Goal: Task Accomplishment & Management: Use online tool/utility

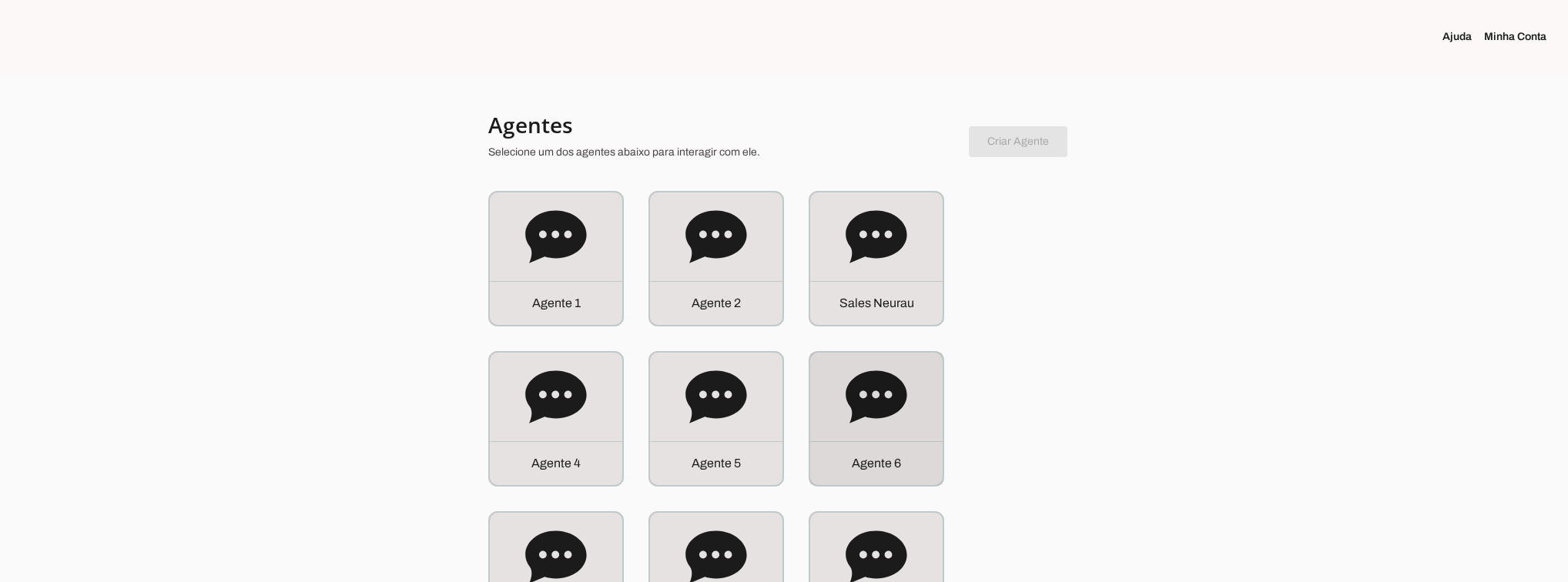
drag, startPoint x: 869, startPoint y: 405, endPoint x: 928, endPoint y: 408, distance: 59.1
click at [869, 405] on icon at bounding box center [876, 396] width 61 height 52
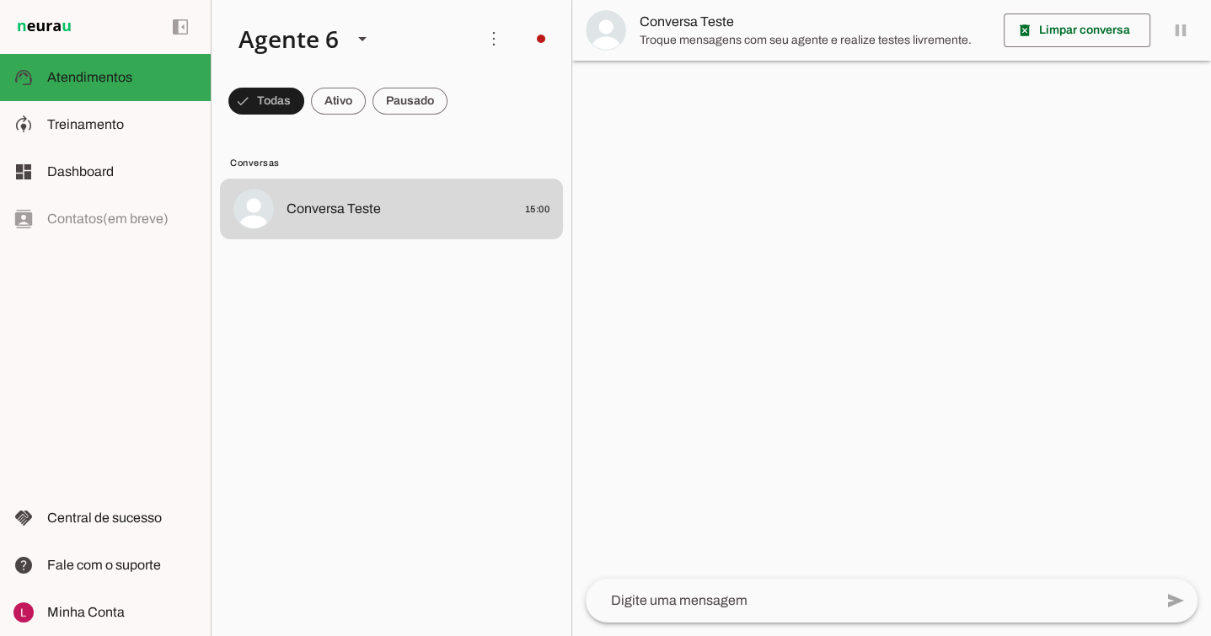
click at [1200, 140] on div at bounding box center [891, 318] width 639 height 636
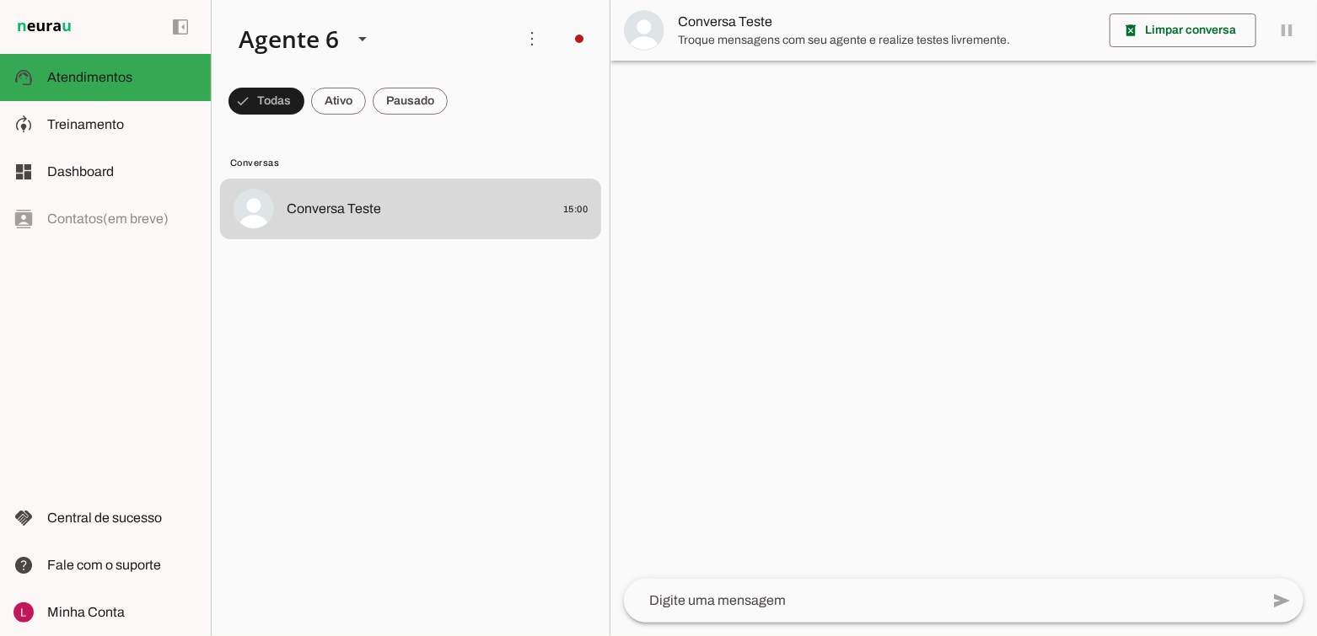
click at [732, 231] on div at bounding box center [963, 318] width 706 height 636
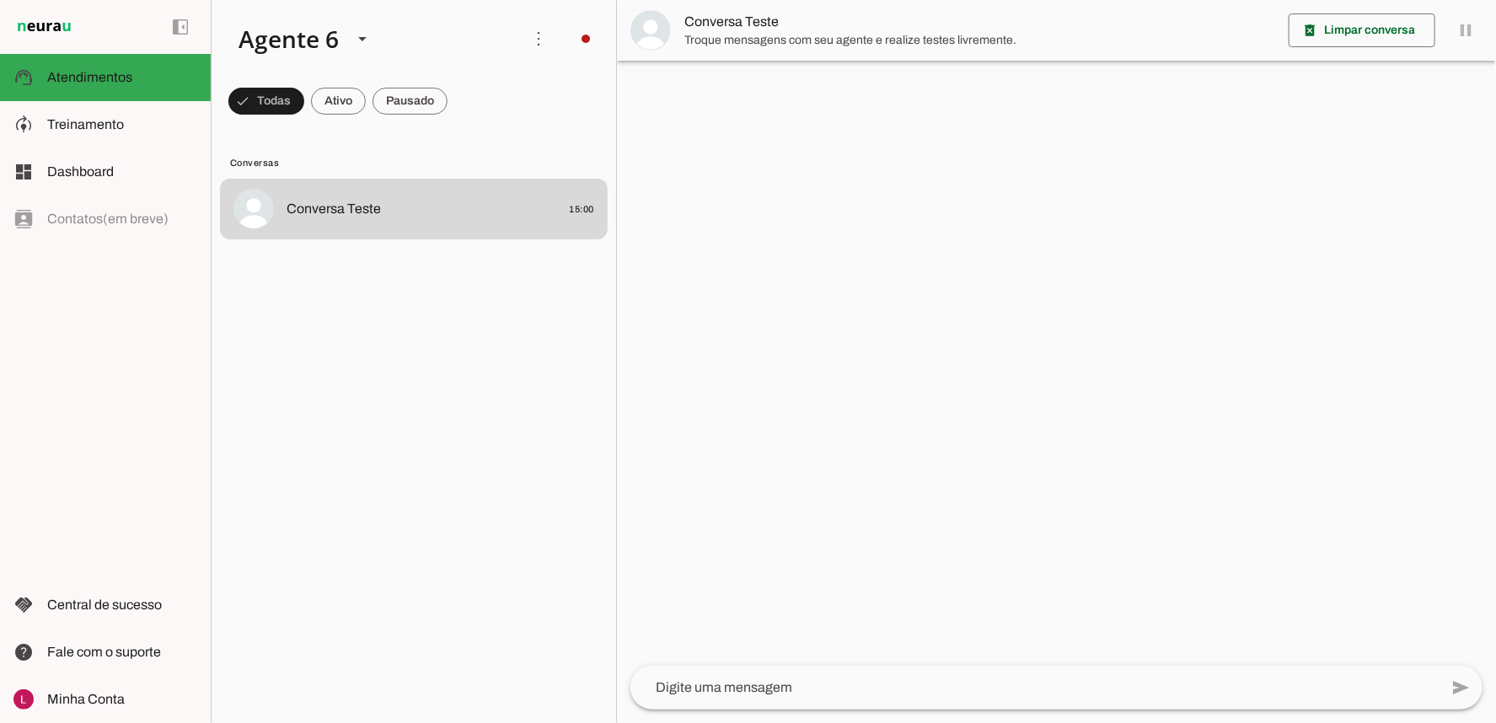
drag, startPoint x: 1034, startPoint y: 0, endPoint x: 986, endPoint y: 450, distance: 452.6
click at [986, 449] on div at bounding box center [1056, 361] width 879 height 723
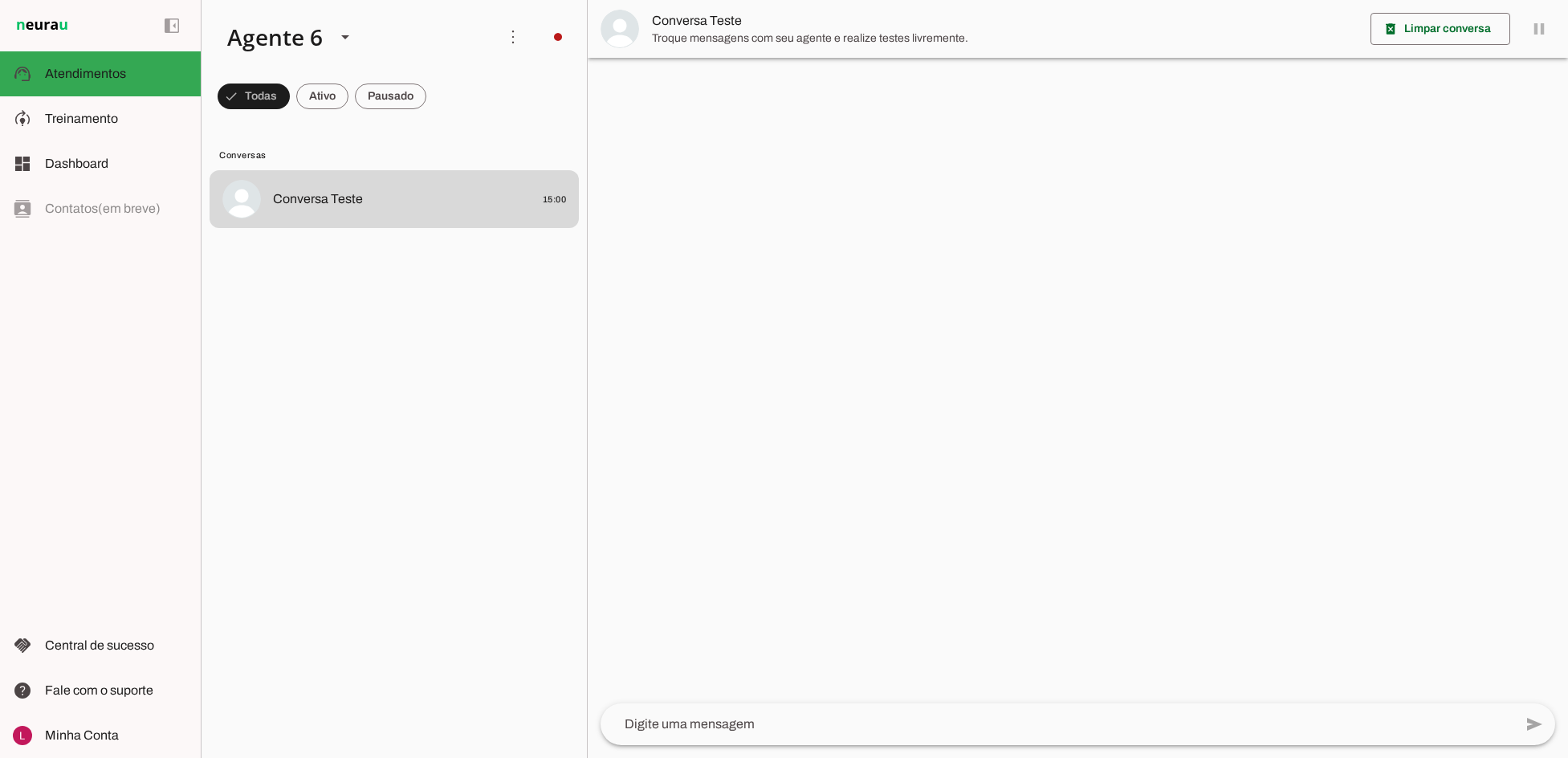
drag, startPoint x: 1392, startPoint y: 0, endPoint x: 1137, endPoint y: 291, distance: 386.9
click at [1146, 298] on div at bounding box center [1077, 379] width 980 height 758
